Goal: Navigation & Orientation: Find specific page/section

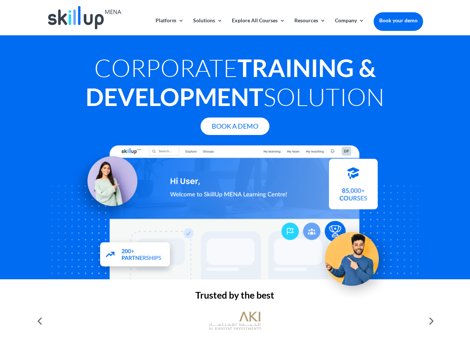
click at [235, 179] on div at bounding box center [235, 212] width 376 height 134
click at [207, 26] on link "Solutions" at bounding box center [207, 26] width 29 height 17
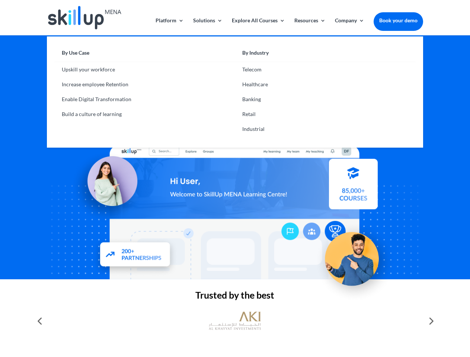
click at [258, 26] on link "Explore All Courses" at bounding box center [258, 26] width 53 height 17
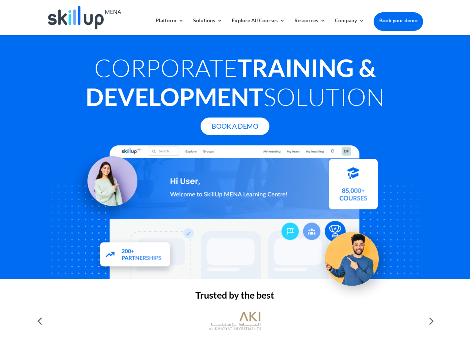
click at [309, 26] on link "Resources" at bounding box center [309, 26] width 31 height 17
click at [349, 26] on link "Company" at bounding box center [349, 26] width 29 height 17
click at [235, 321] on img at bounding box center [235, 321] width 52 height 26
